Goal: Information Seeking & Learning: Learn about a topic

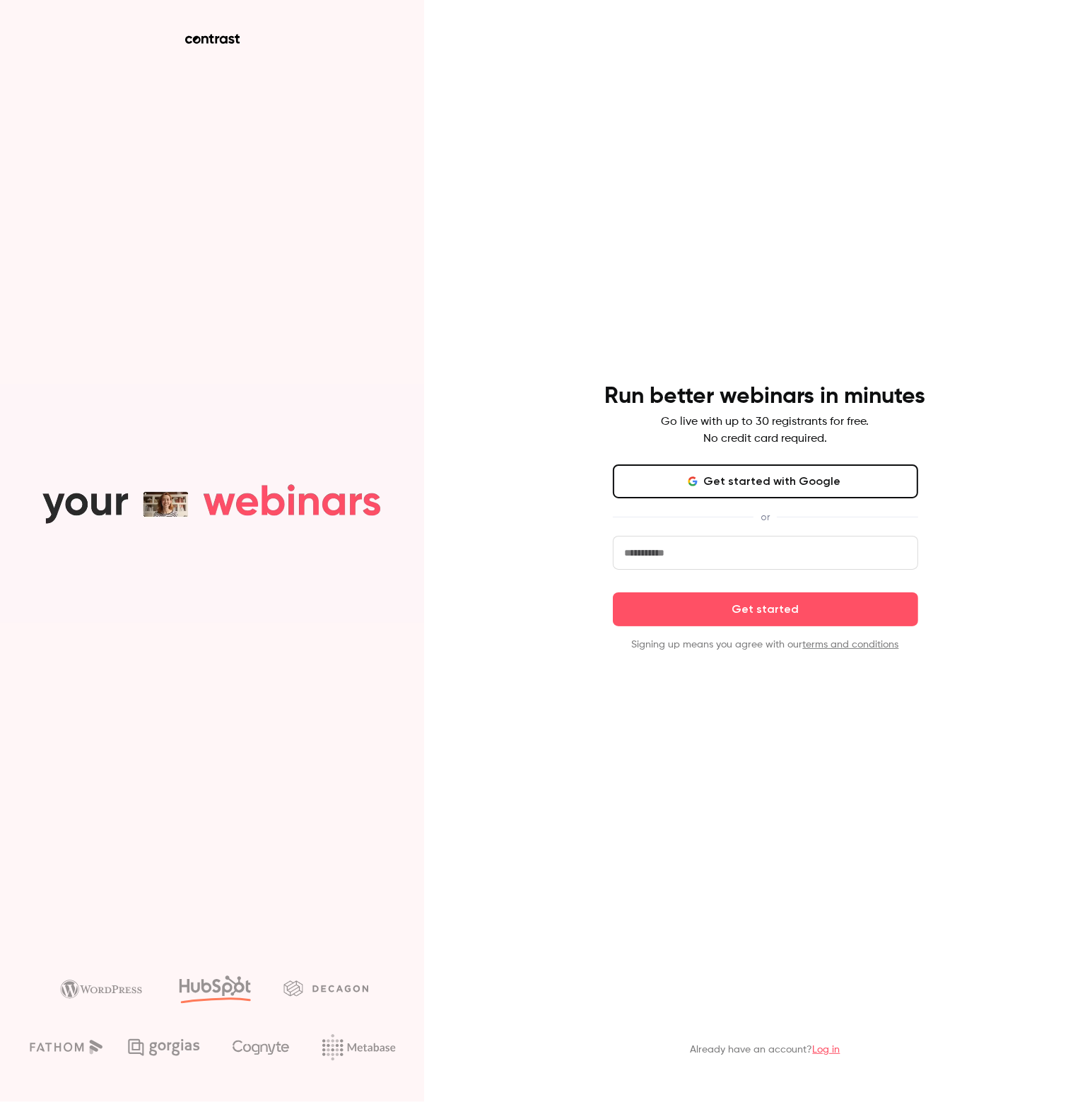
click at [837, 1051] on link "Log in" at bounding box center [827, 1049] width 28 height 10
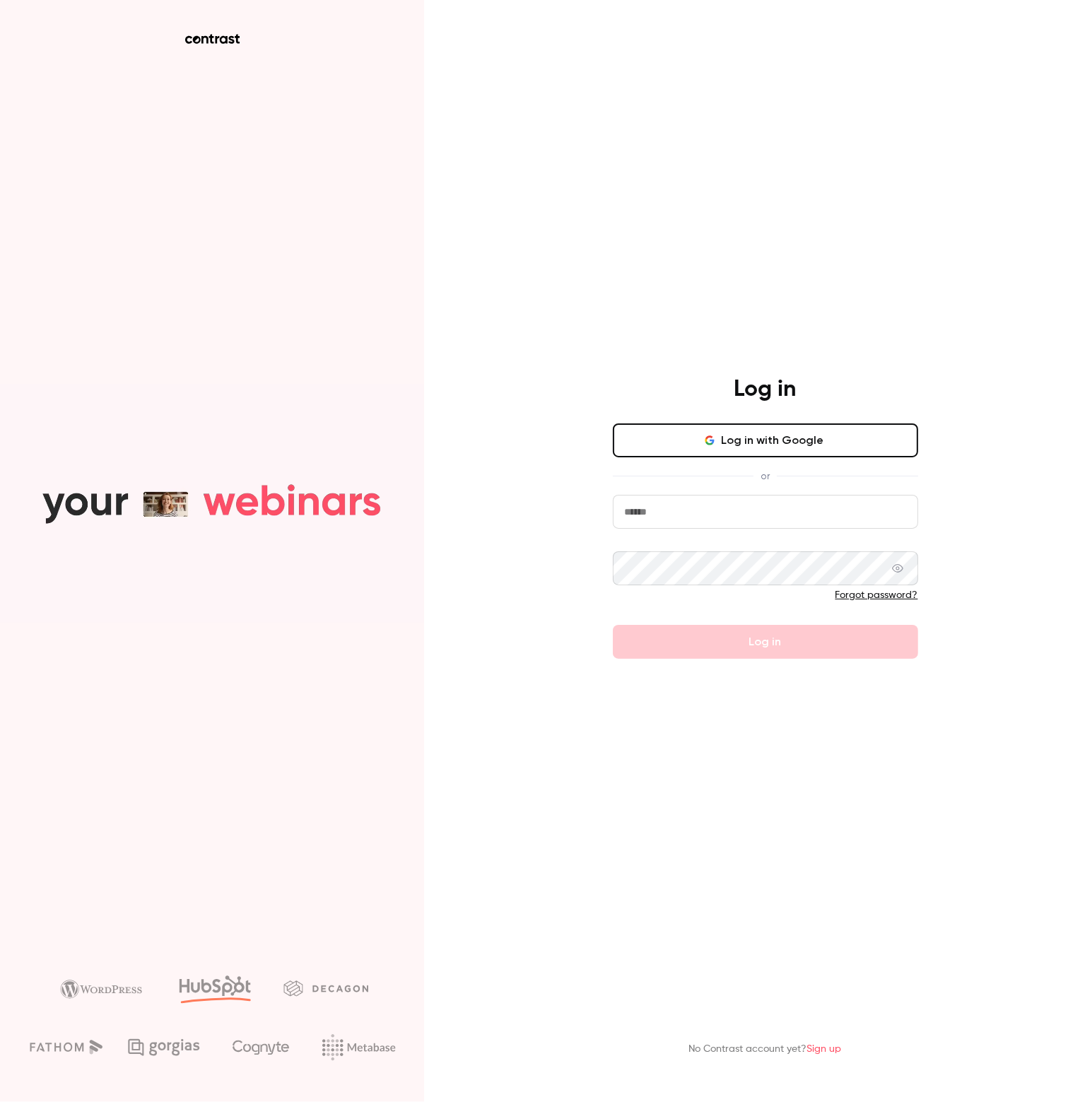
click at [717, 519] on input "email" at bounding box center [765, 512] width 305 height 34
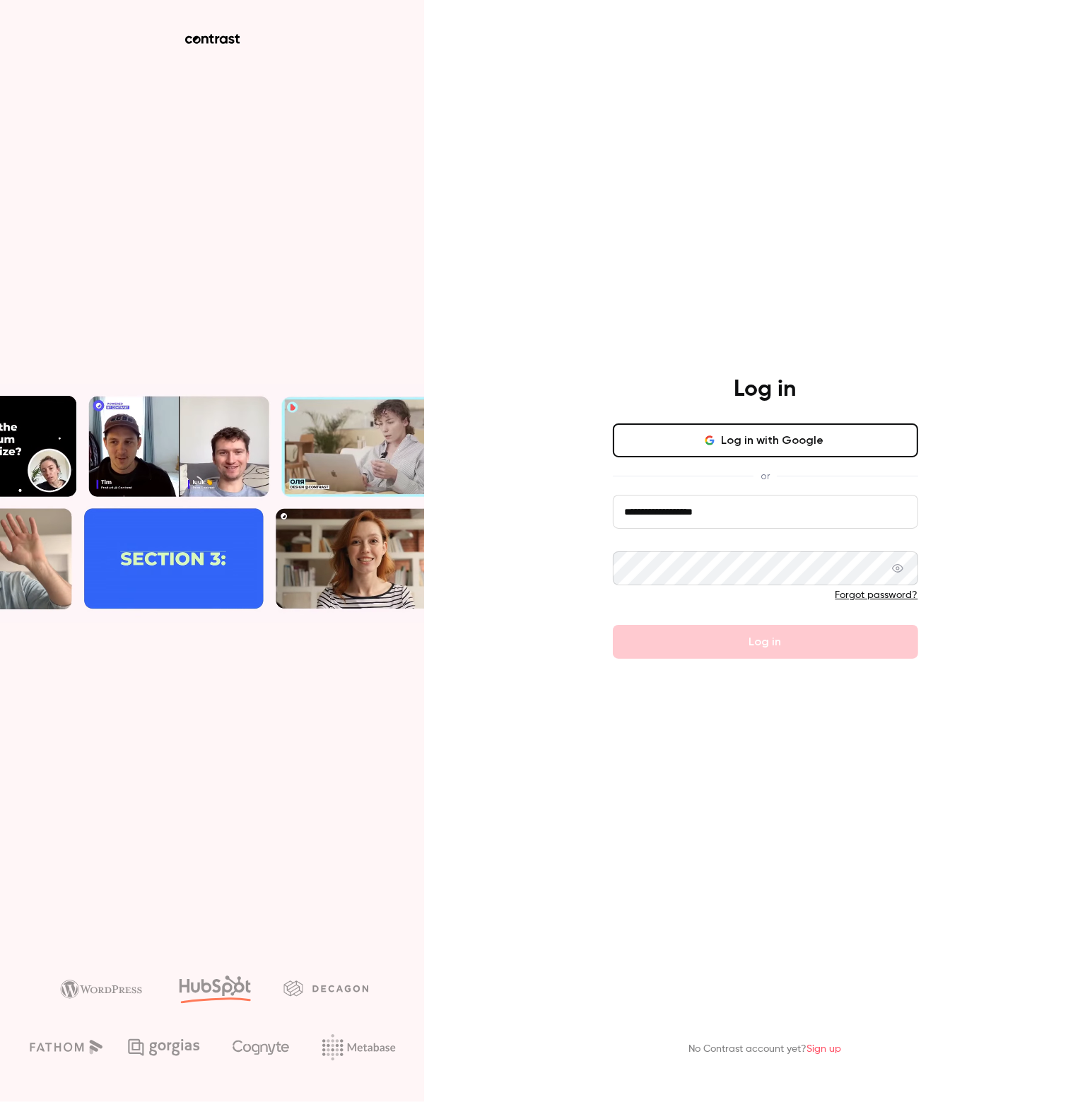
drag, startPoint x: 673, startPoint y: 519, endPoint x: 717, endPoint y: 543, distance: 50.3
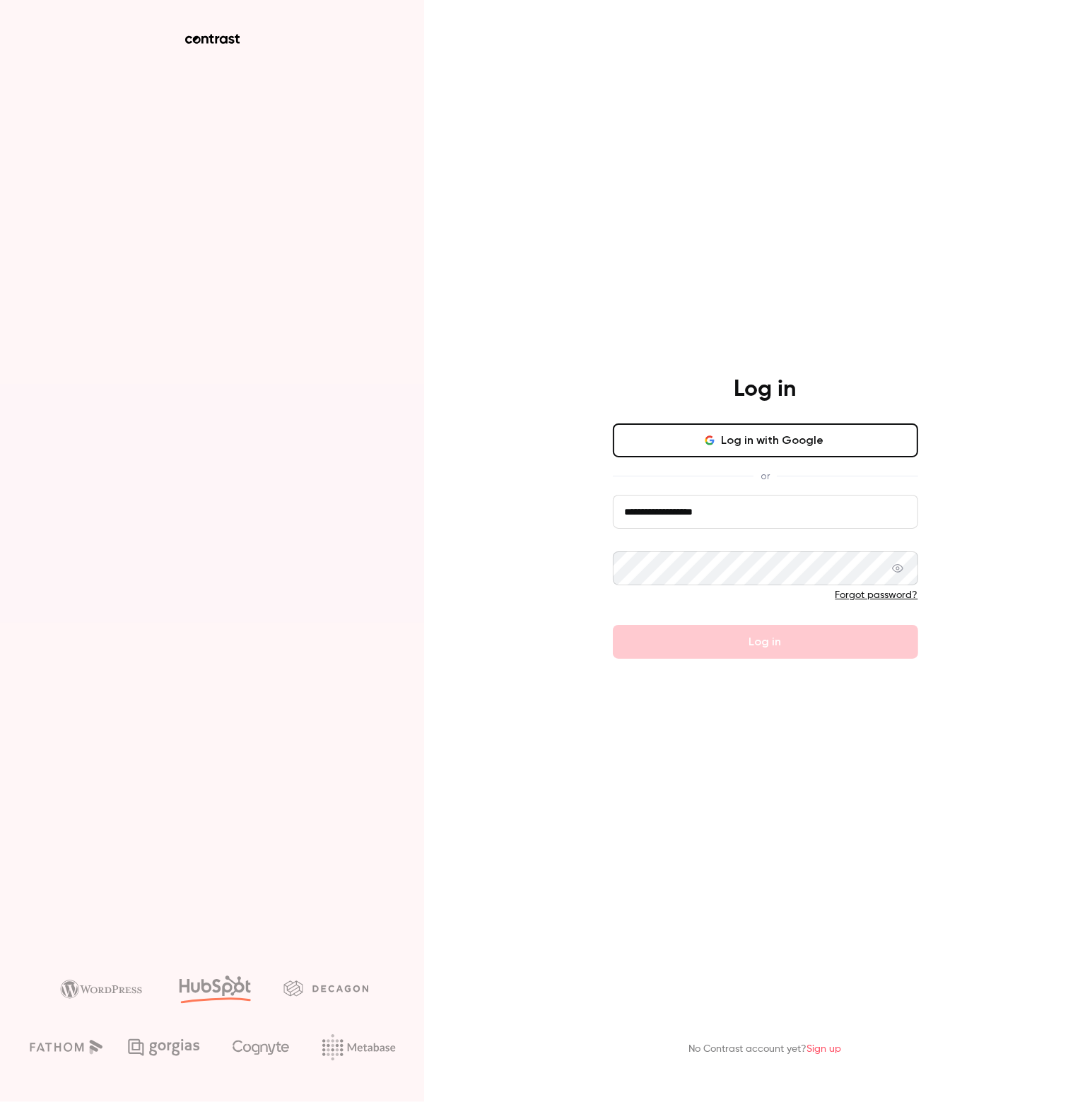
click at [676, 519] on input "**********" at bounding box center [765, 512] width 305 height 34
type input "**********"
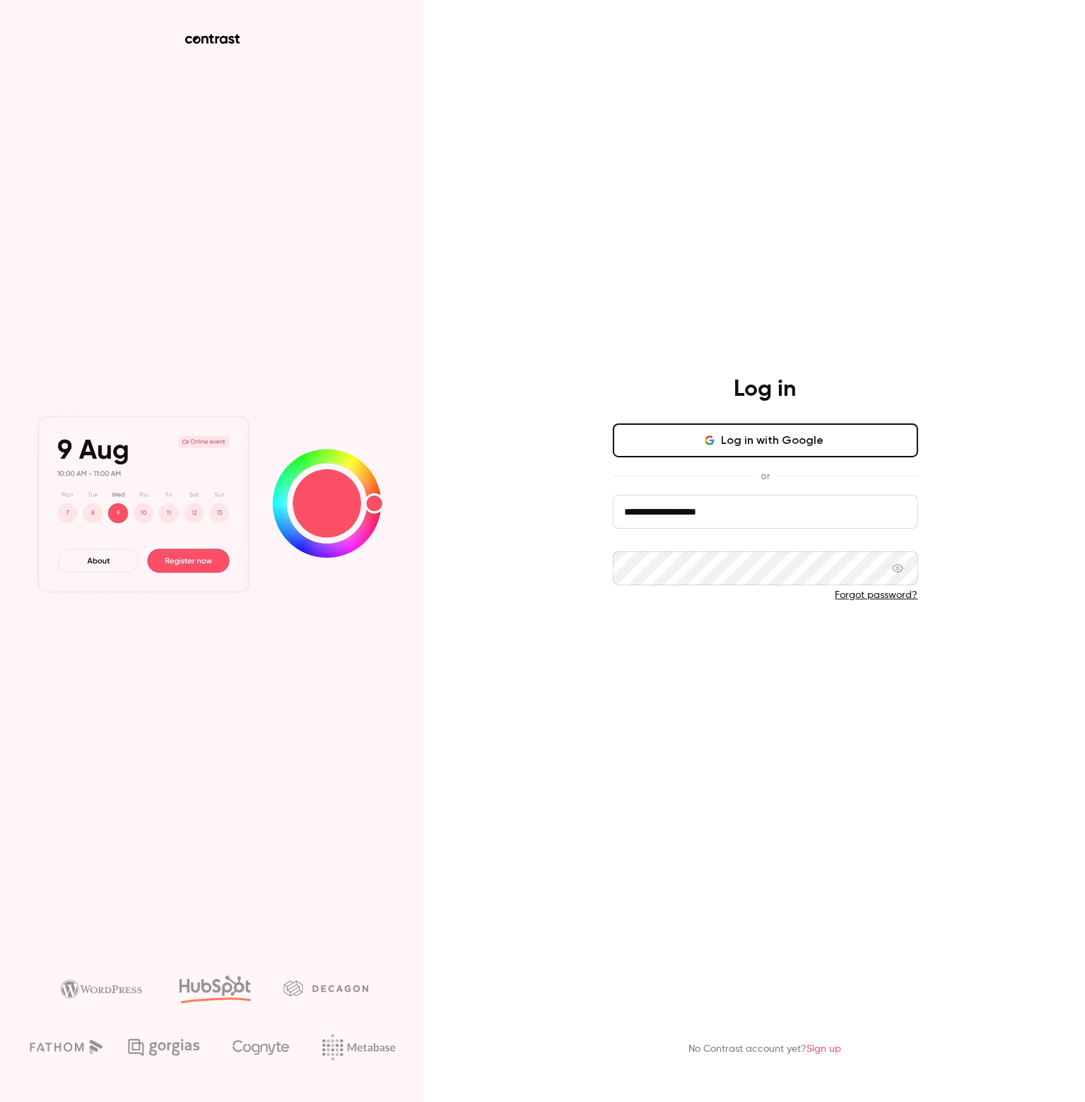
click at [764, 652] on button "Log in" at bounding box center [765, 642] width 305 height 34
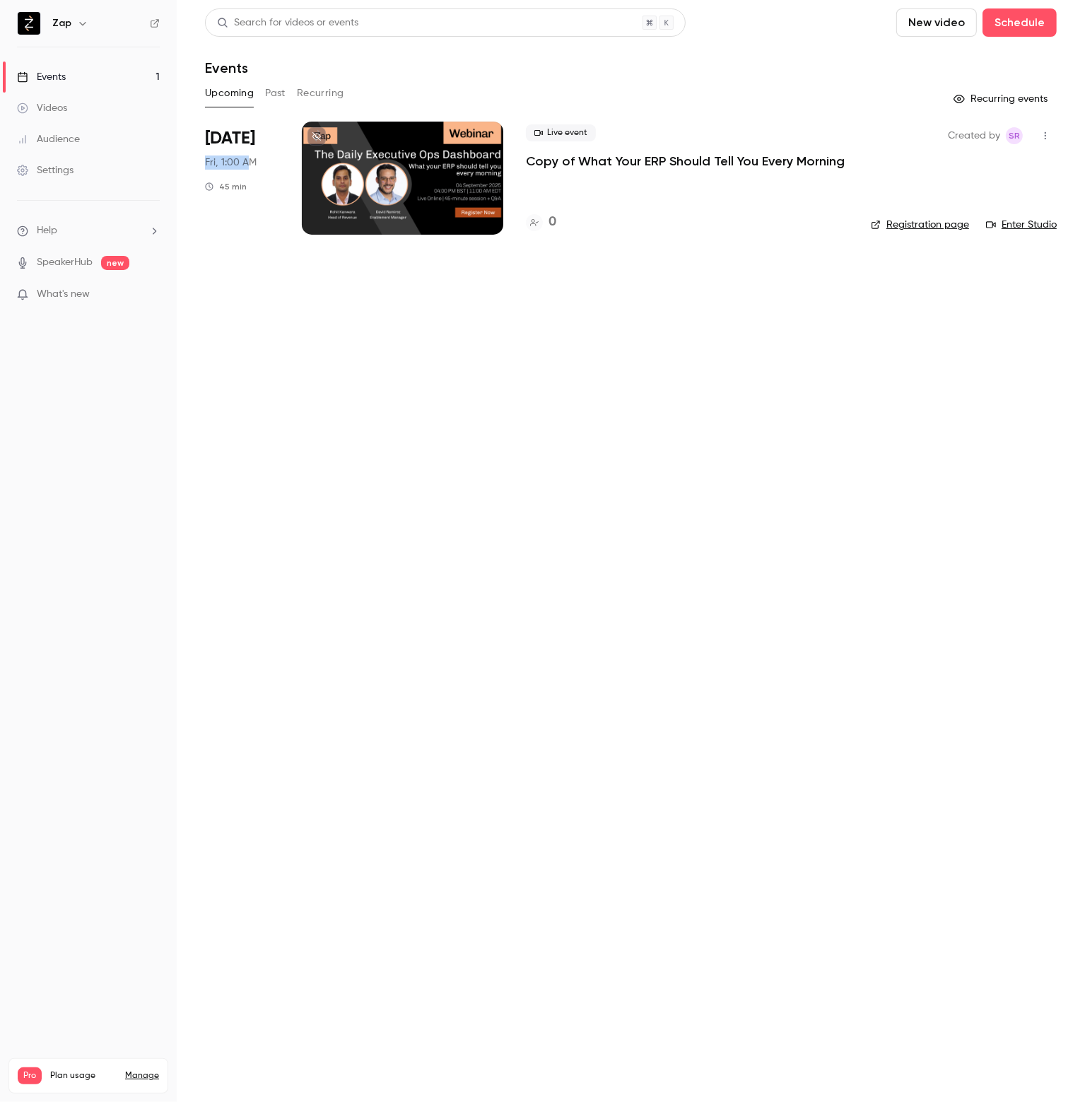
drag, startPoint x: 206, startPoint y: 163, endPoint x: 245, endPoint y: 163, distance: 38.9
click at [245, 163] on span "Fri, 1:00 AM" at bounding box center [231, 162] width 52 height 14
click at [240, 162] on span "Fri, 1:00 AM" at bounding box center [231, 162] width 52 height 14
click at [581, 161] on p "Copy of What Your ERP Should Tell You Every Morning" at bounding box center [685, 161] width 319 height 17
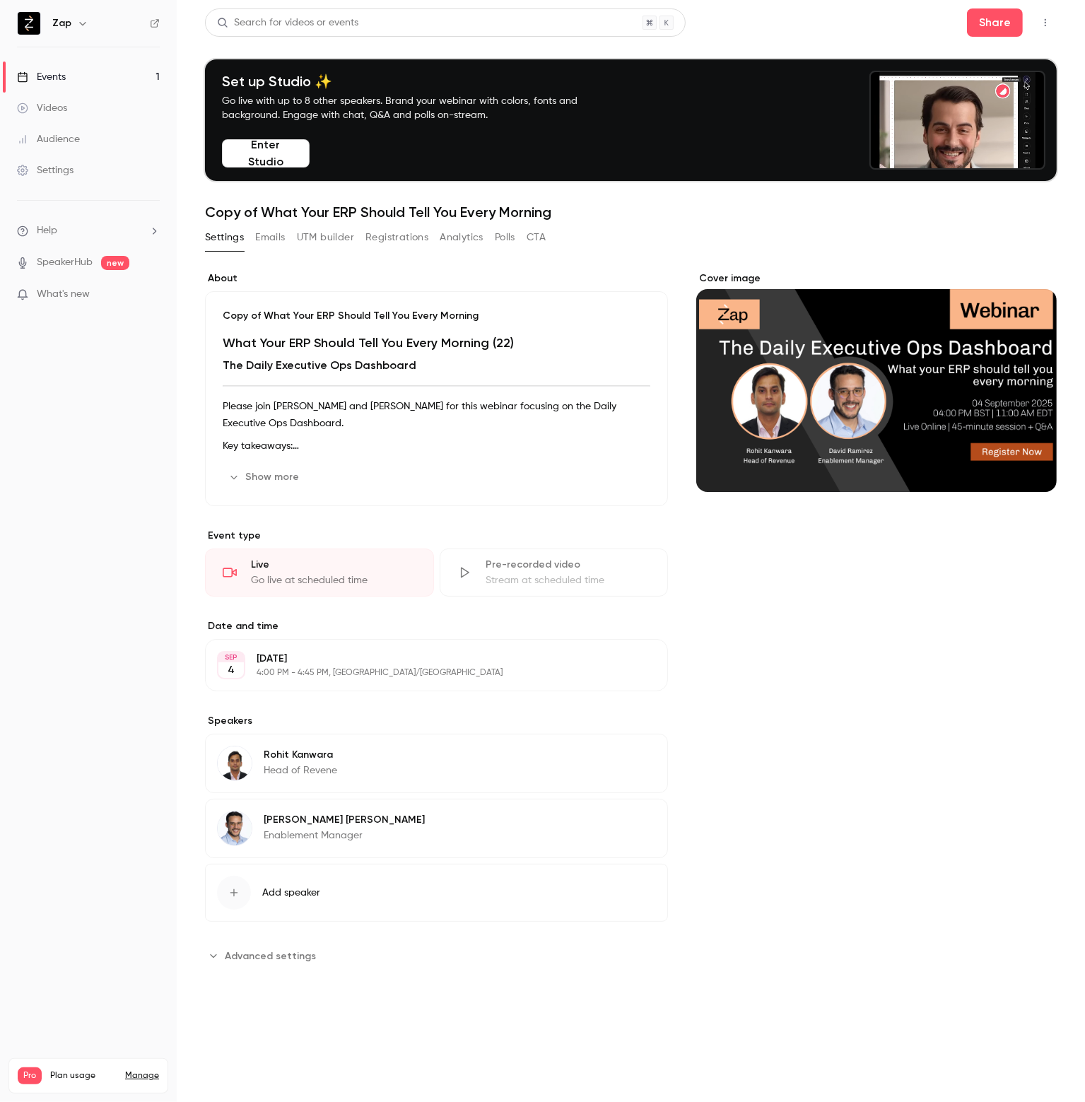
click at [351, 667] on p "4:00 PM - 4:45 PM, [GEOGRAPHIC_DATA]/[GEOGRAPHIC_DATA]" at bounding box center [425, 672] width 336 height 11
